Goal: Contribute content

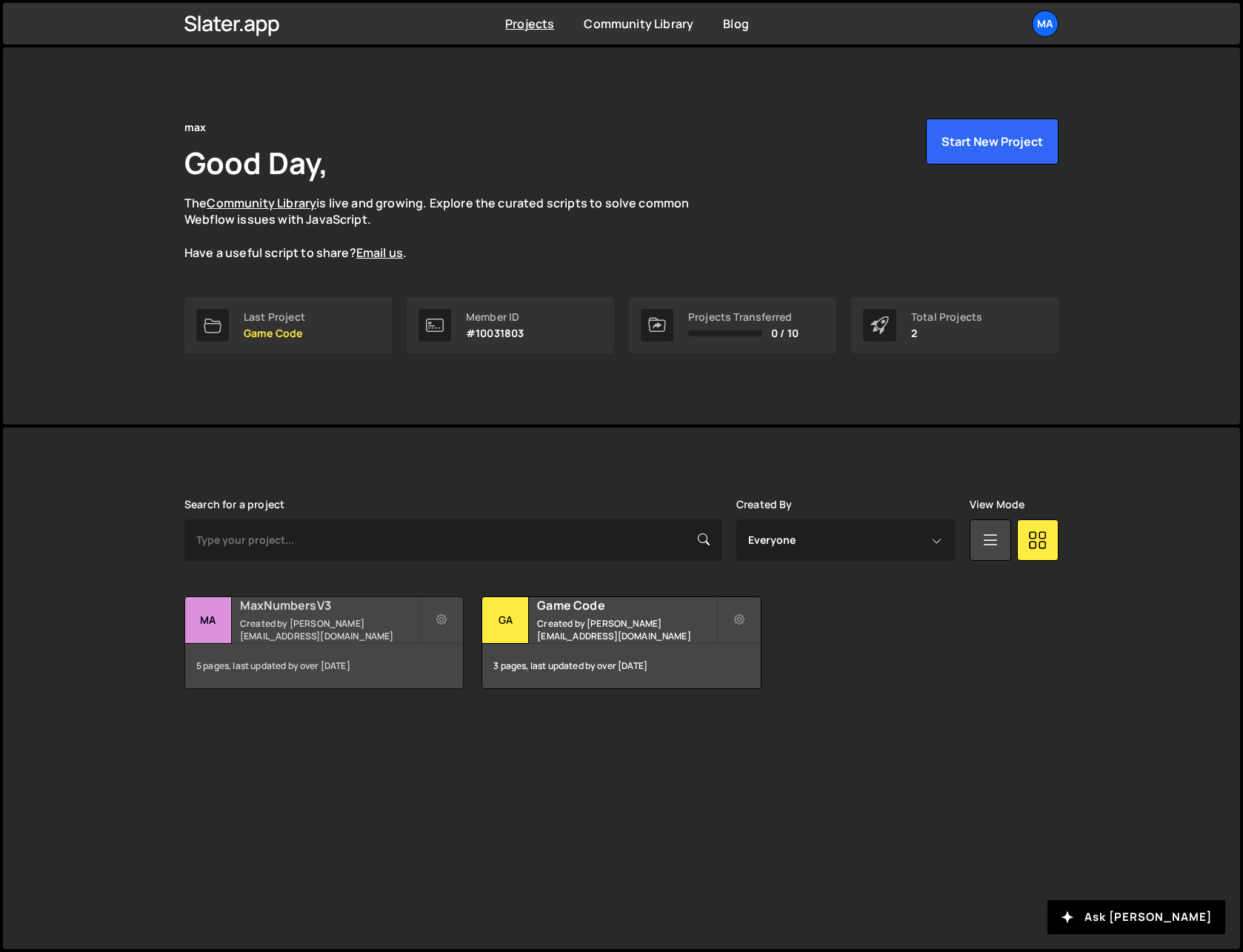
click at [258, 613] on h2 "MaxNumbersV3" at bounding box center [328, 605] width 178 height 16
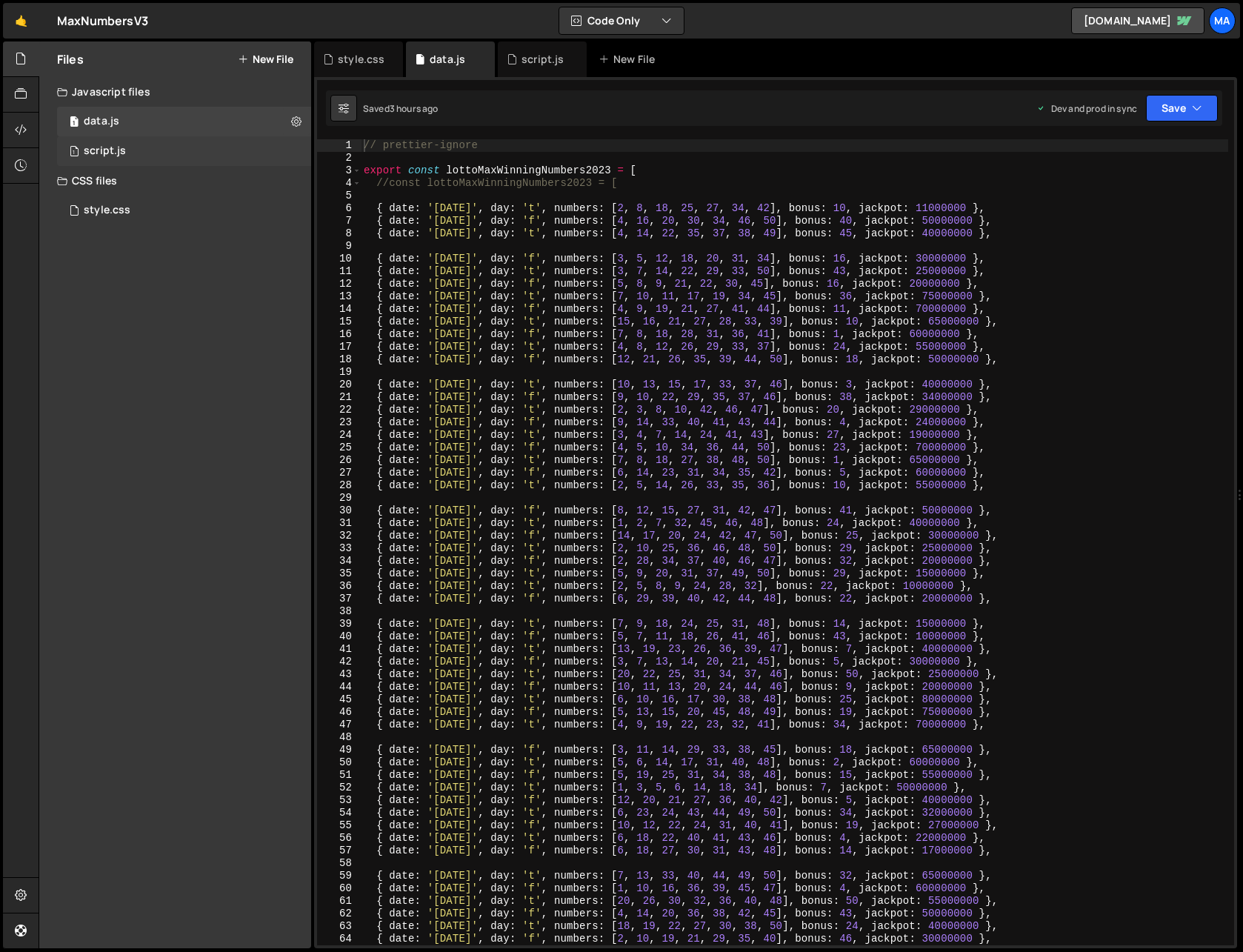
click at [97, 144] on div "1 script.js 0" at bounding box center [184, 151] width 254 height 30
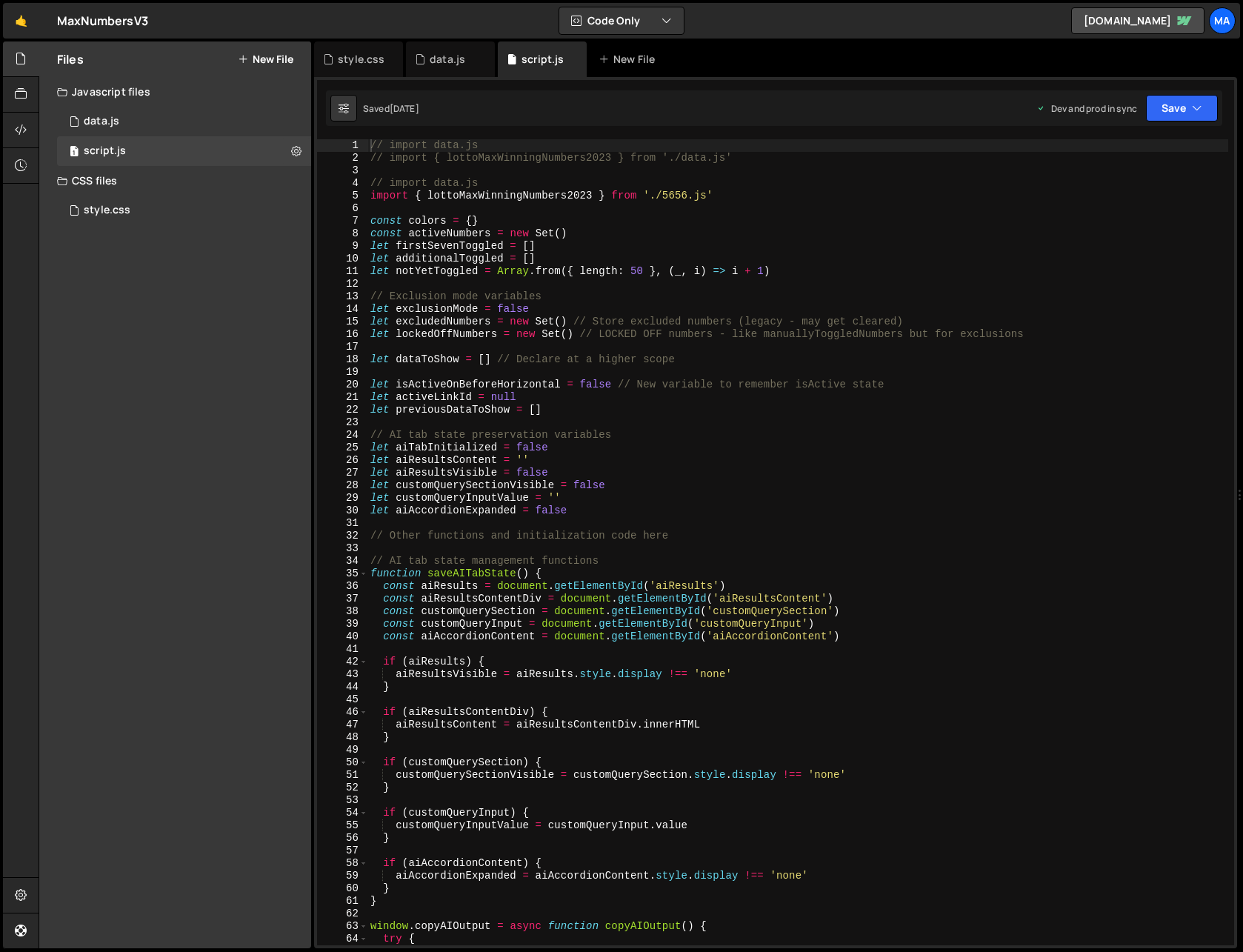
scroll to position [4614, 0]
click at [909, 419] on div "// import data.js // import { lottoMaxWinningNumbers2023 } from './data.js' // …" at bounding box center [798, 554] width 860 height 832
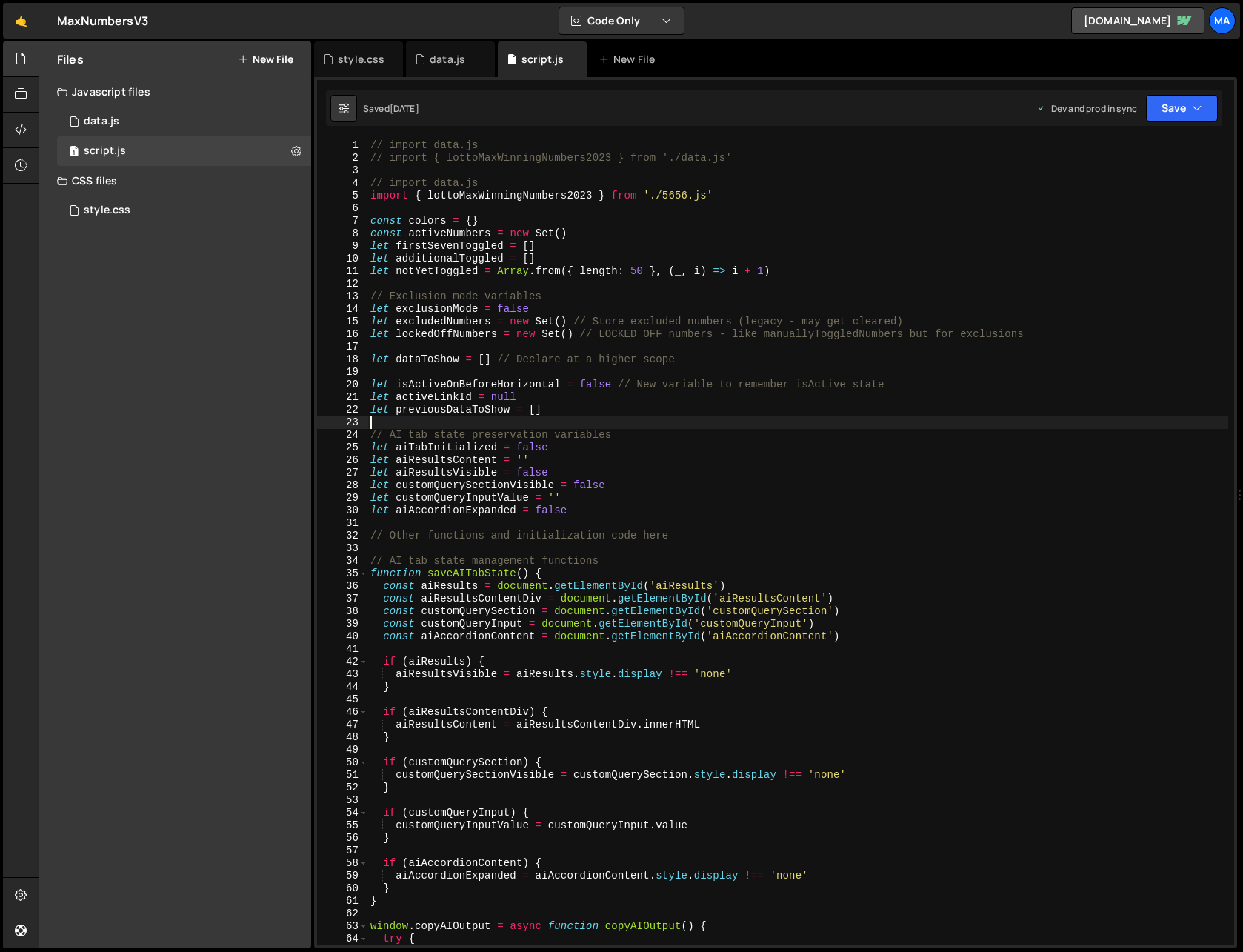
type textarea "}"
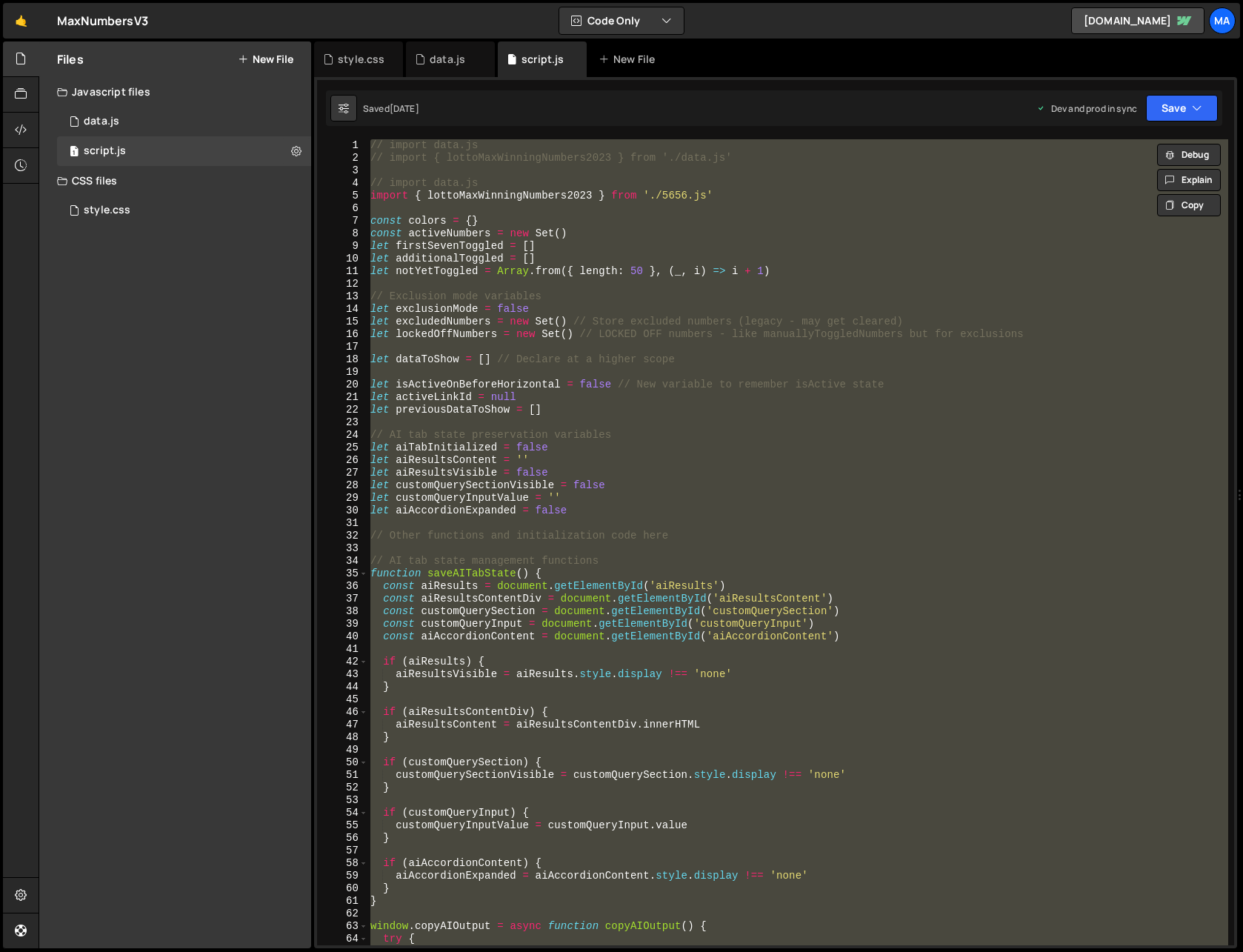
paste textarea
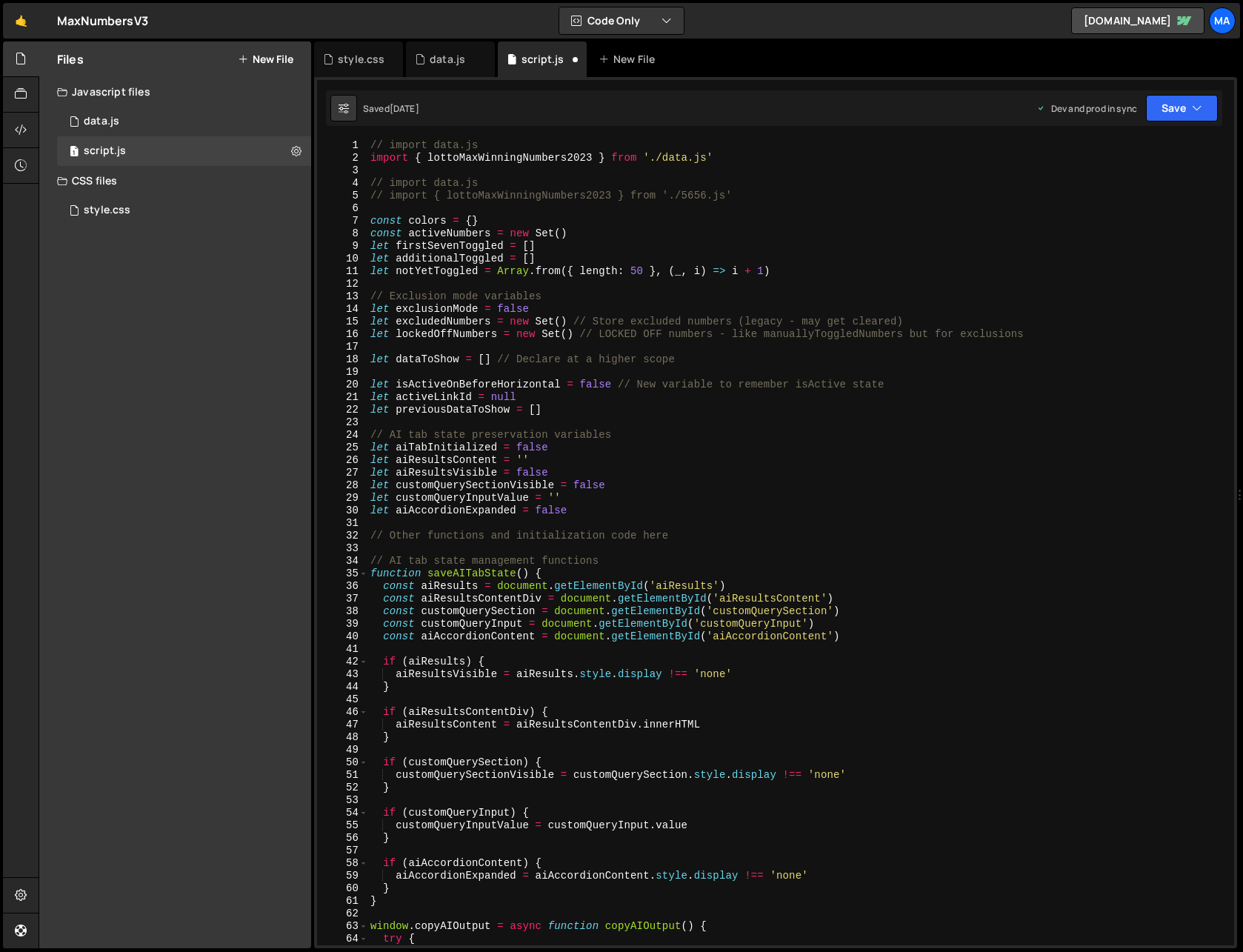
scroll to position [0, 0]
click at [740, 155] on div "// import data.js import { lottoMaxWinningNumbers2023 } from './data.js' // imp…" at bounding box center [798, 554] width 860 height 832
click at [748, 195] on div "// import data.js // import { lottoMaxWinningNumbers2023 } from './data.js' // …" at bounding box center [798, 554] width 860 height 832
type textarea "import { lottoMaxWinningNumbers2023 } from './5656.js'"
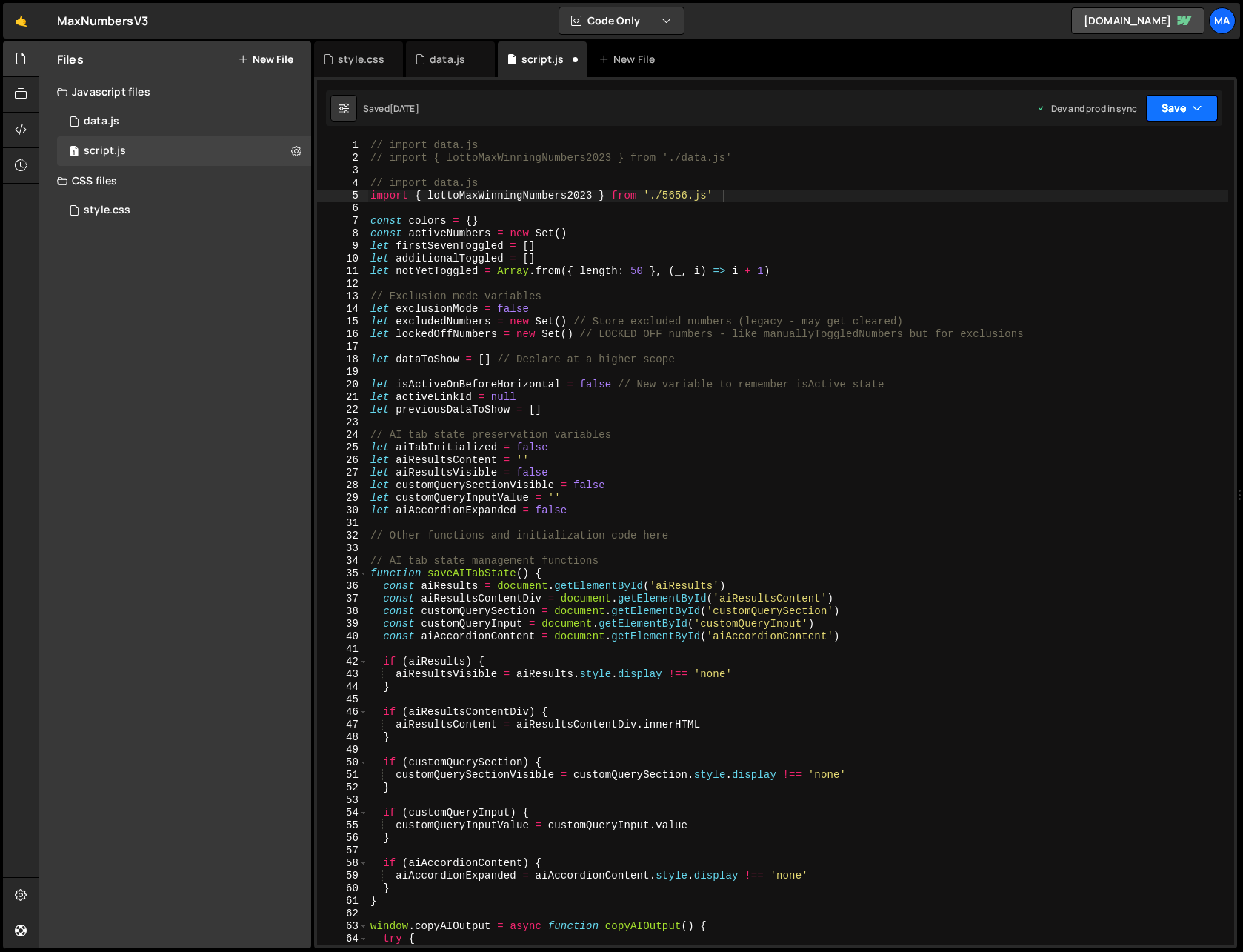
click at [1171, 113] on button "Save" at bounding box center [1181, 108] width 72 height 27
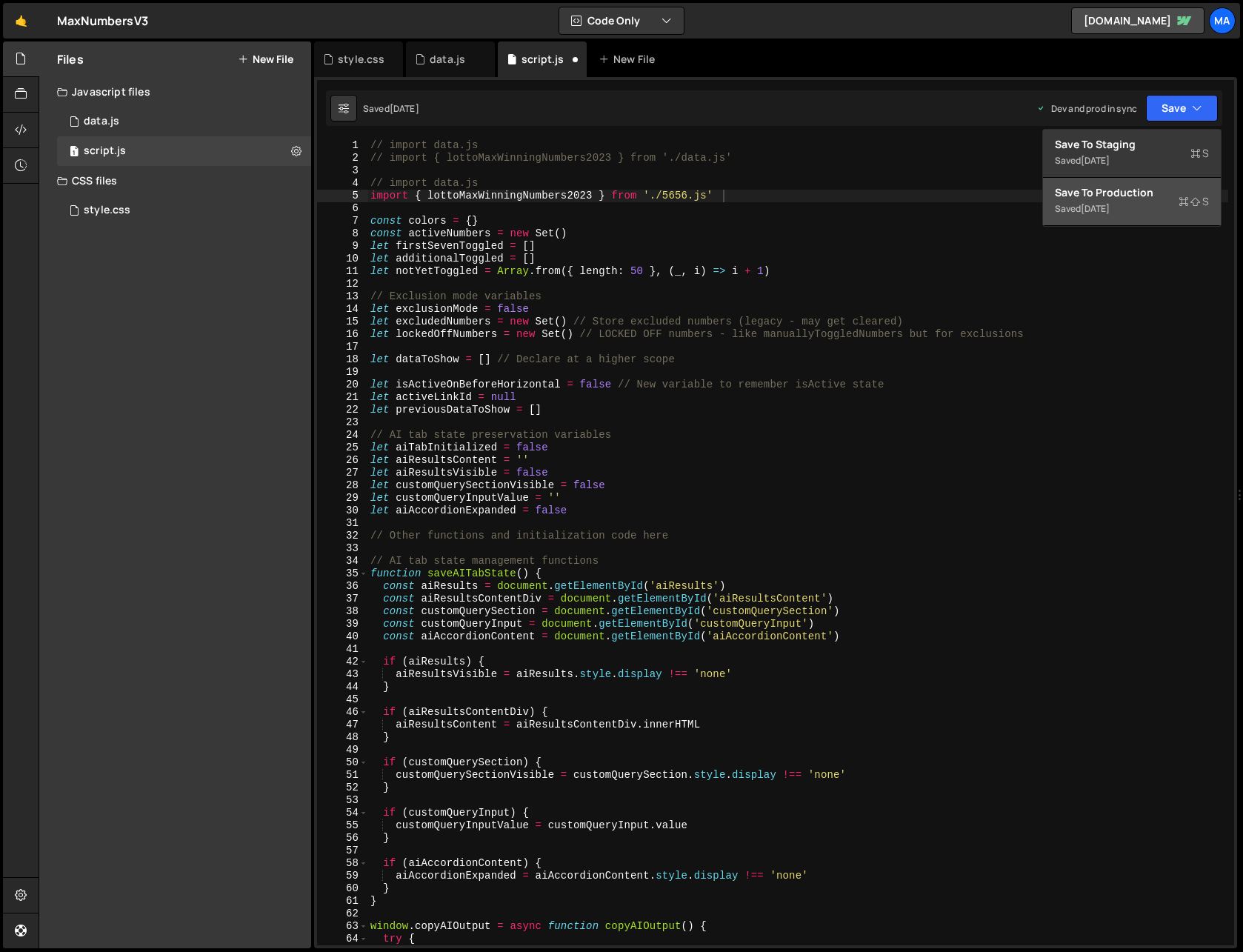
click at [1110, 207] on div "1 week ago" at bounding box center [1095, 208] width 29 height 12
